Goal: Use online tool/utility

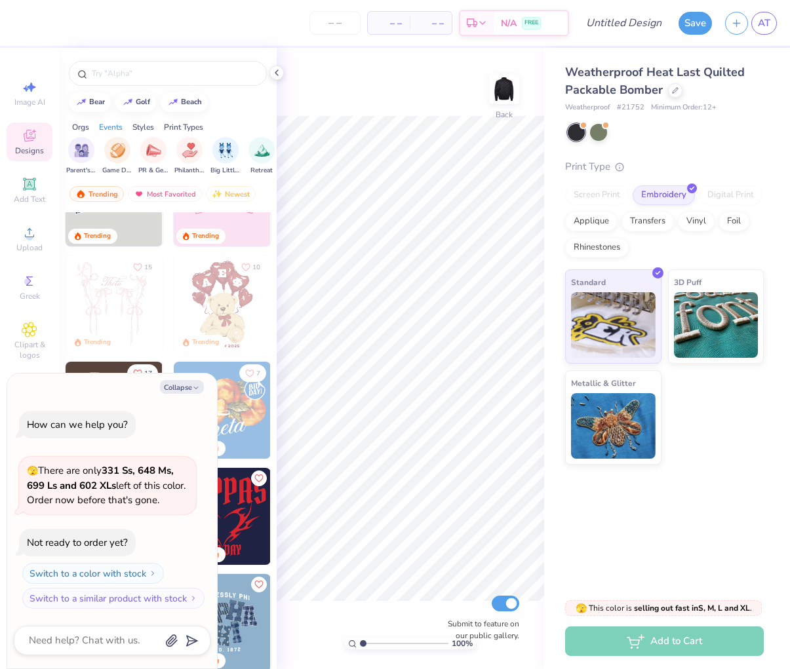
scroll to position [74, 0]
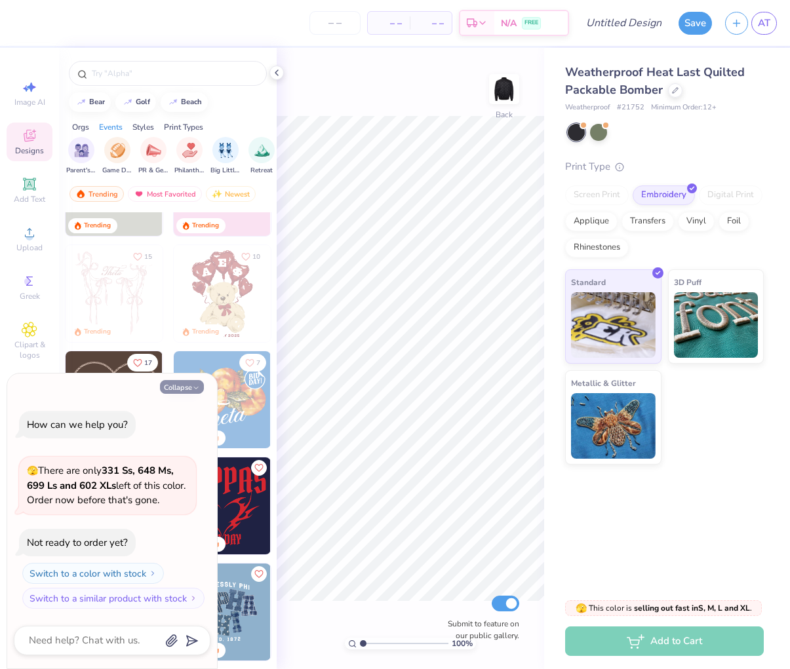
click at [192, 385] on icon "button" at bounding box center [196, 388] width 8 height 8
type textarea "x"
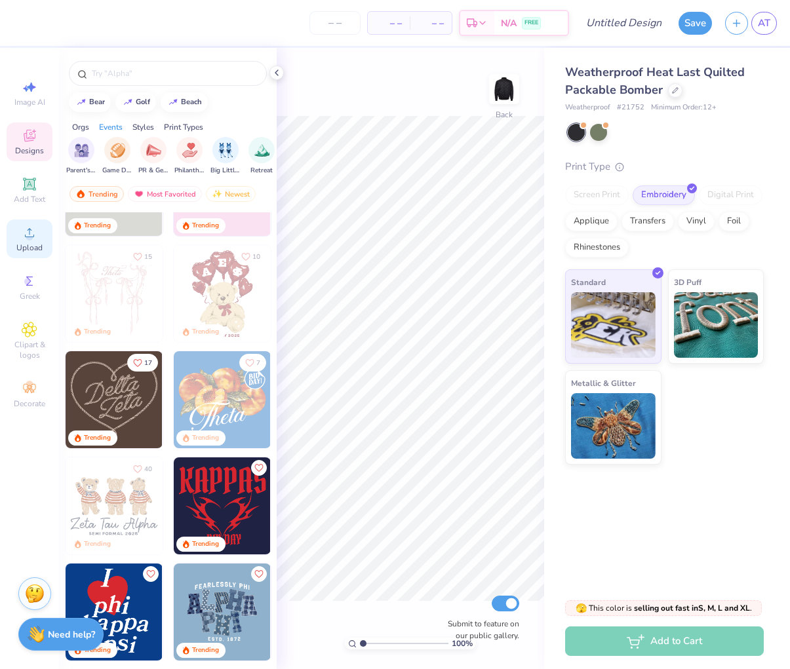
click at [26, 246] on span "Upload" at bounding box center [29, 248] width 26 height 10
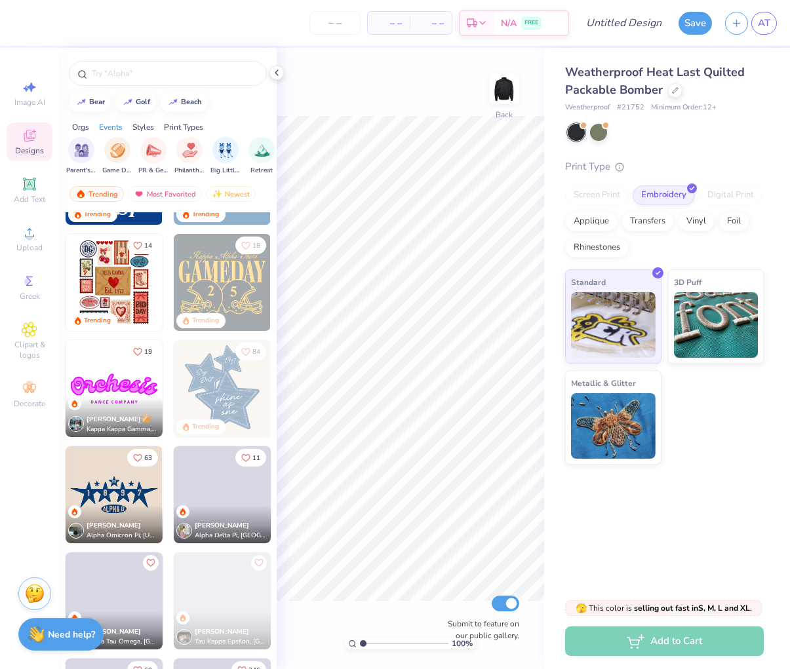
scroll to position [512, 0]
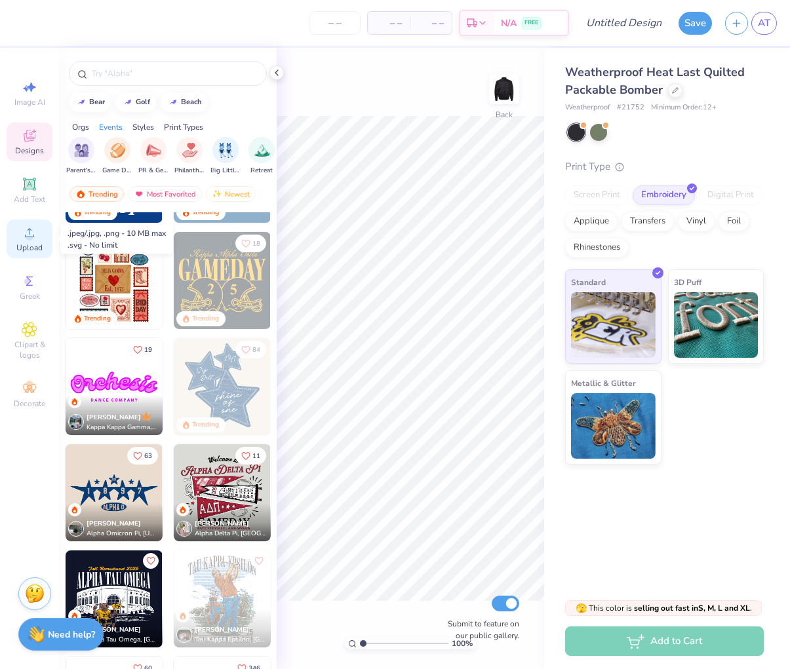
click at [35, 243] on span "Upload" at bounding box center [29, 248] width 26 height 10
click at [33, 243] on span "Upload" at bounding box center [29, 248] width 26 height 10
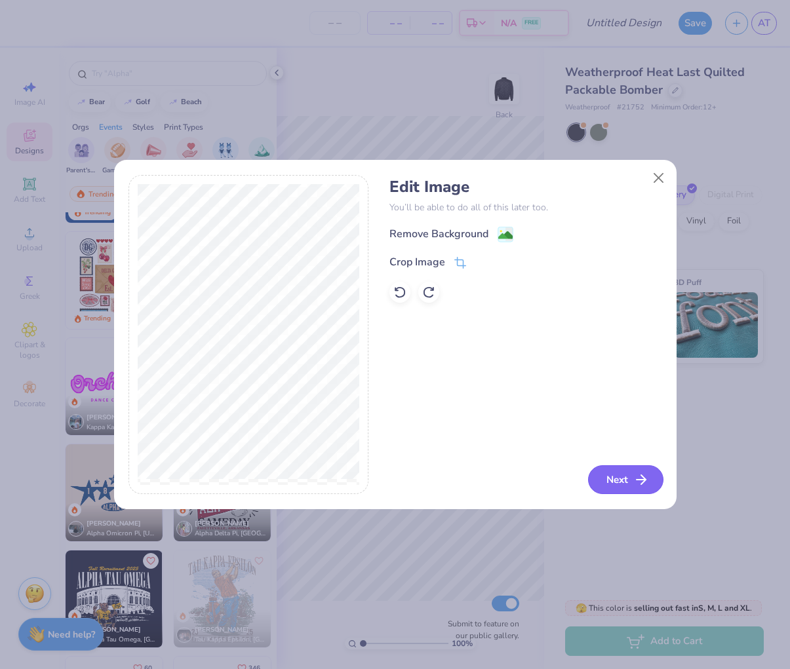
click at [625, 482] on button "Next" at bounding box center [625, 479] width 75 height 29
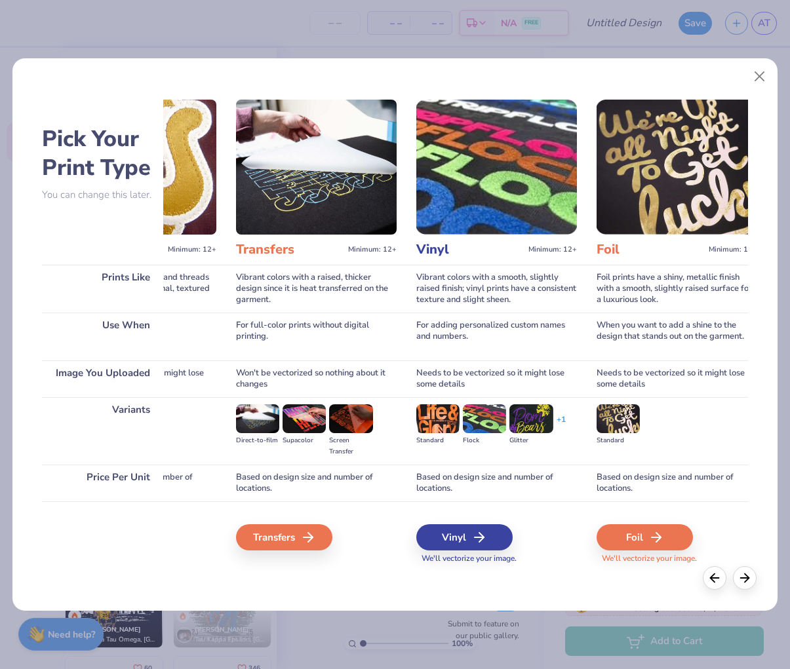
scroll to position [0, 0]
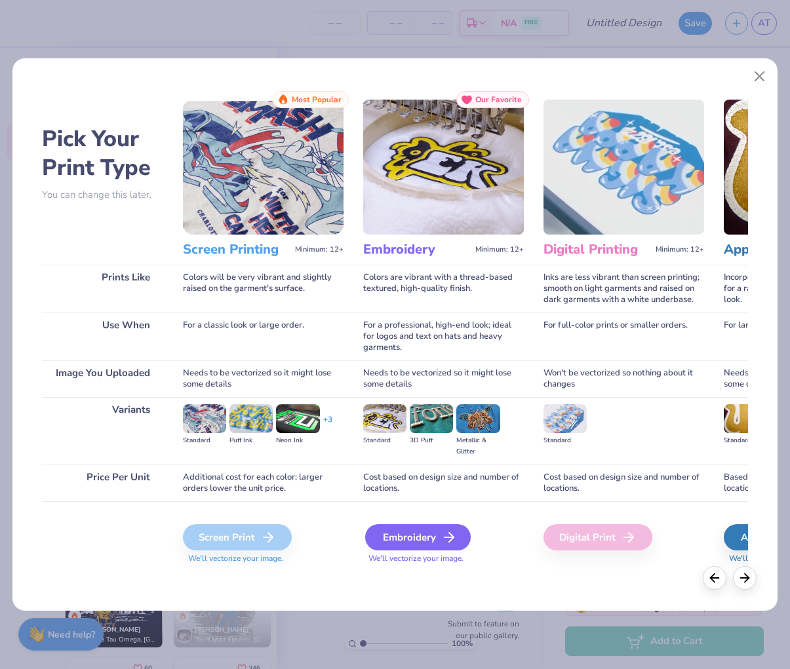
click at [427, 540] on div "Embroidery" at bounding box center [418, 537] width 106 height 26
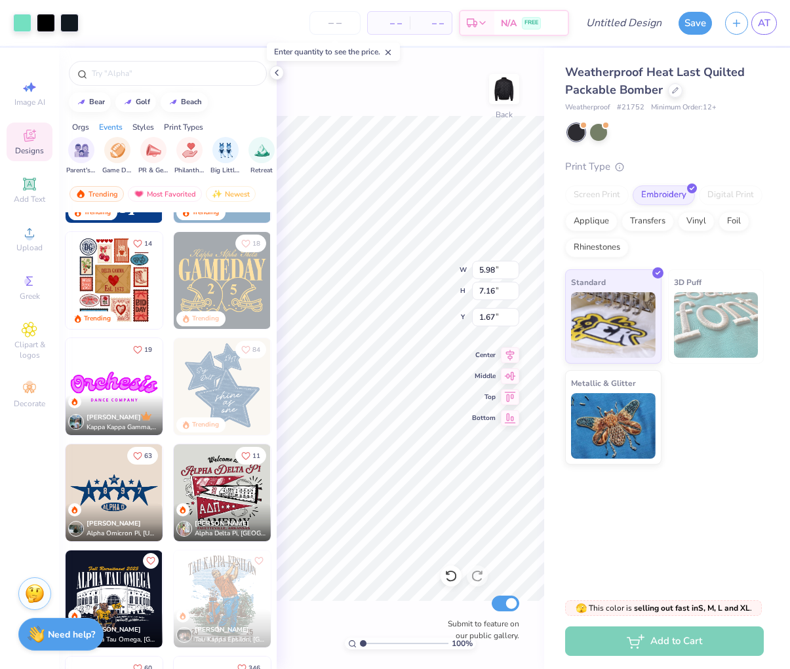
type input "1.79"
type input "2.14"
type input "3.00"
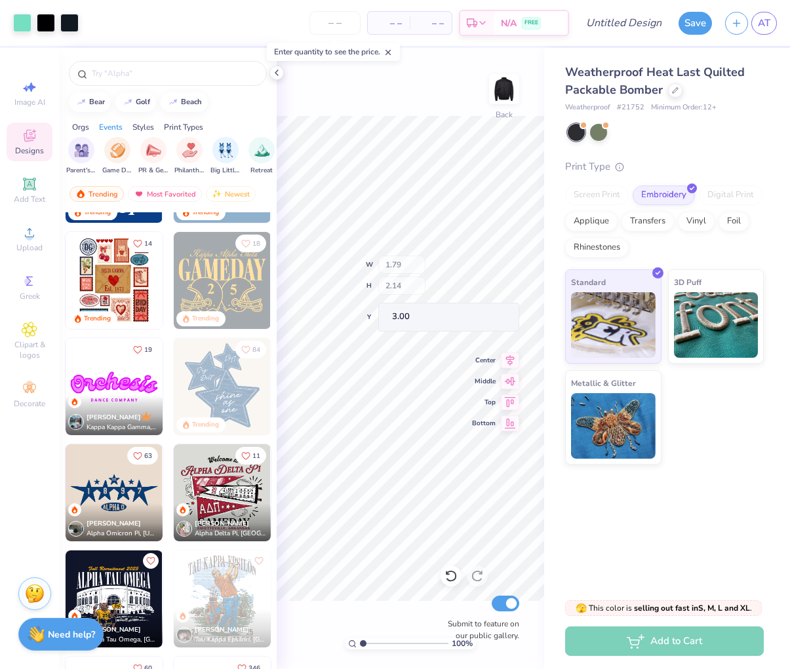
click at [438, 262] on div "100 % Back W 1.79 H 2.14 Y 3.00 Center Middle Top Bottom Submit to feature on o…" at bounding box center [410, 358] width 267 height 621
click at [499, 88] on img at bounding box center [504, 89] width 52 height 52
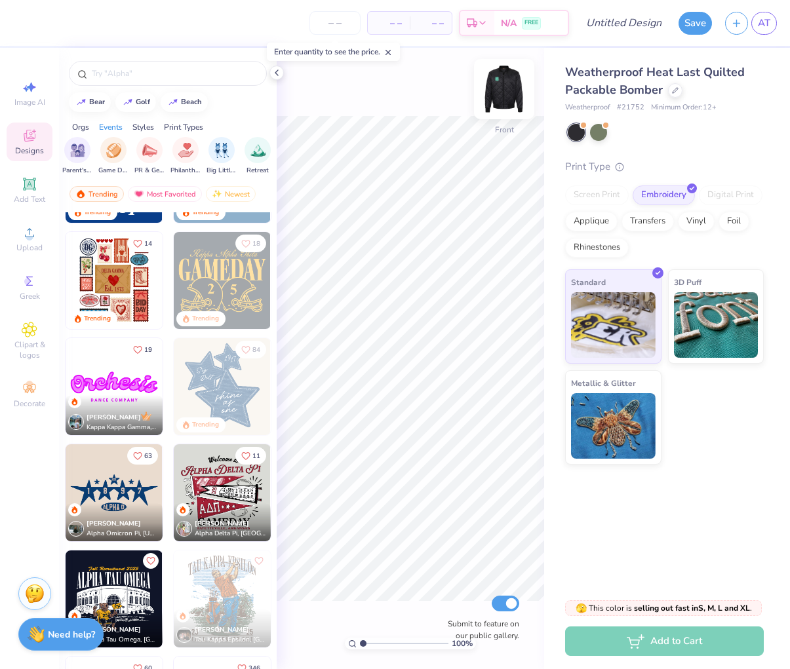
click at [517, 92] on img at bounding box center [504, 89] width 52 height 52
